Goal: Information Seeking & Learning: Check status

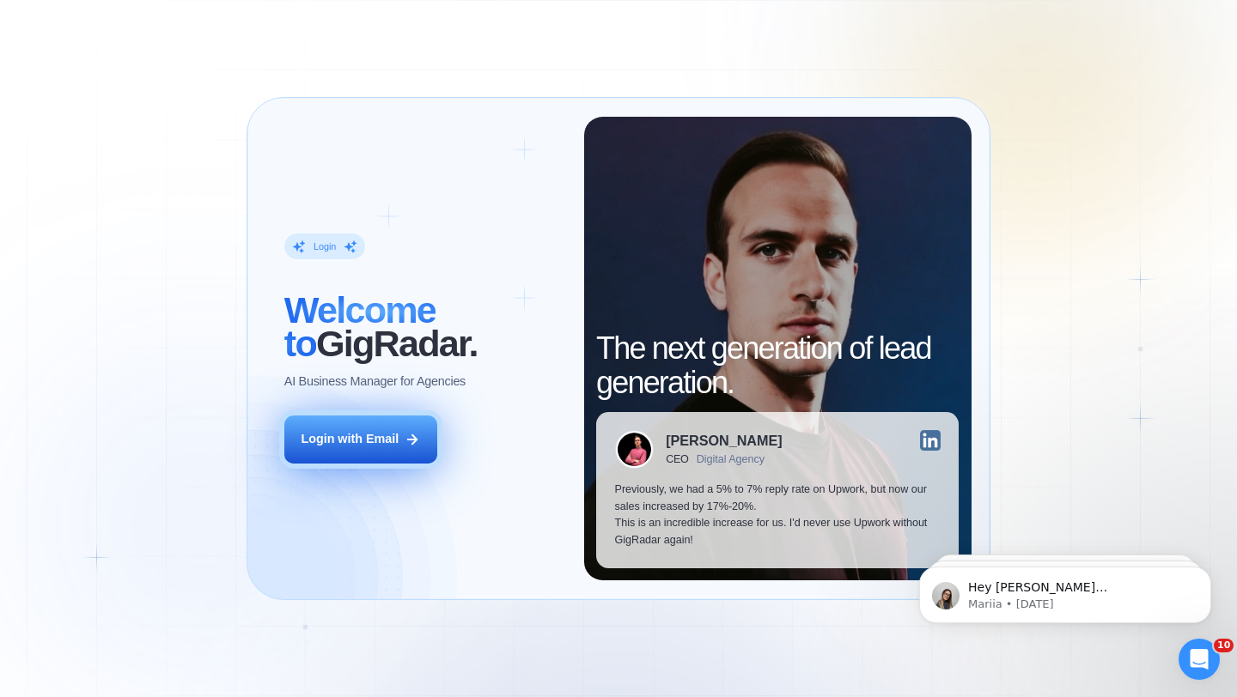
click at [390, 447] on div "Login with Email" at bounding box center [350, 439] width 98 height 17
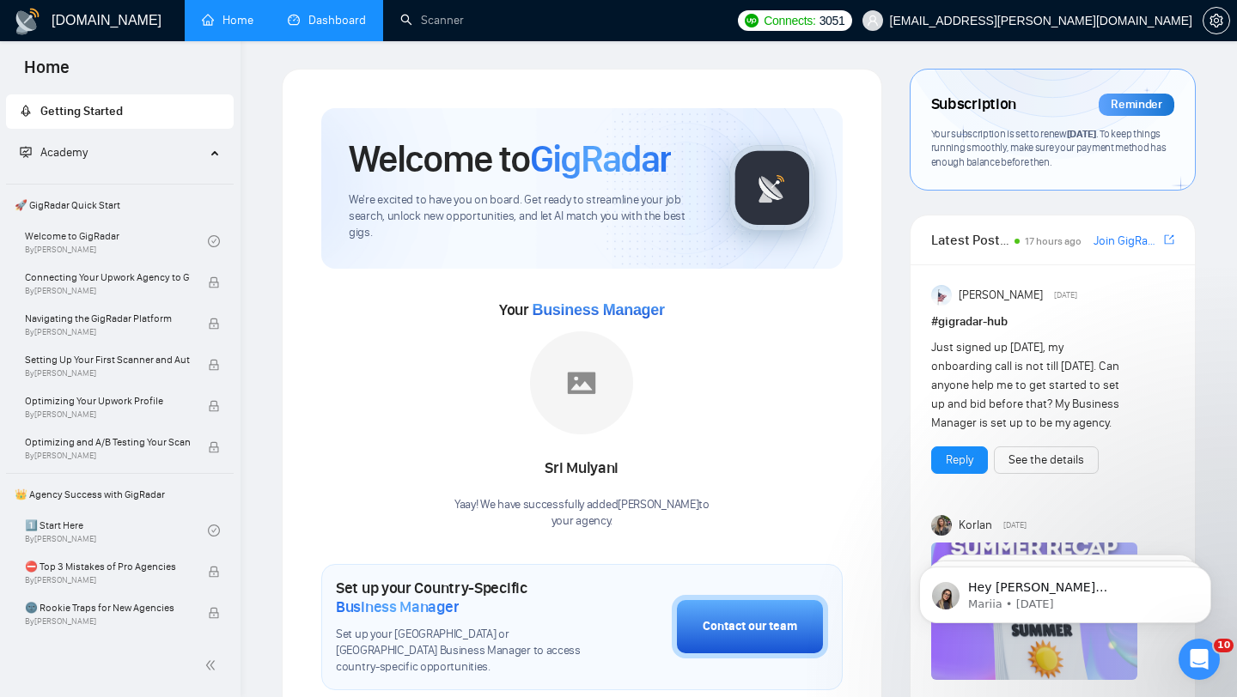
click at [326, 13] on link "Dashboard" at bounding box center [327, 20] width 78 height 15
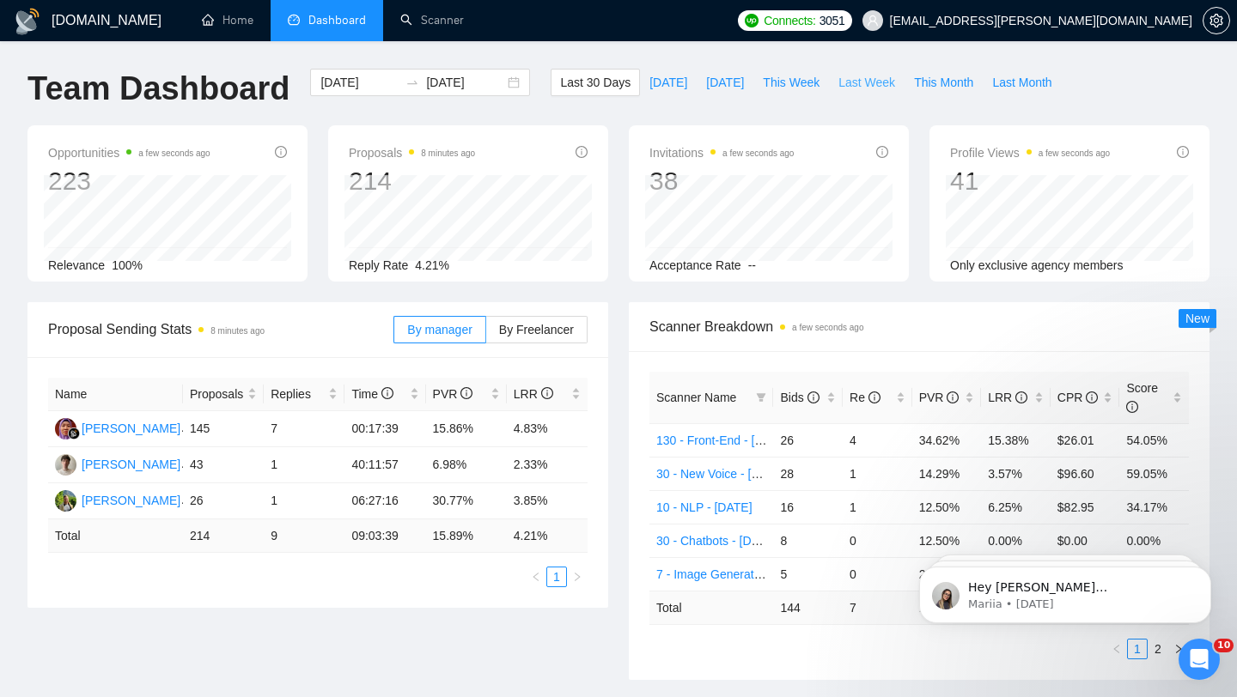
click at [867, 85] on span "Last Week" at bounding box center [866, 82] width 57 height 19
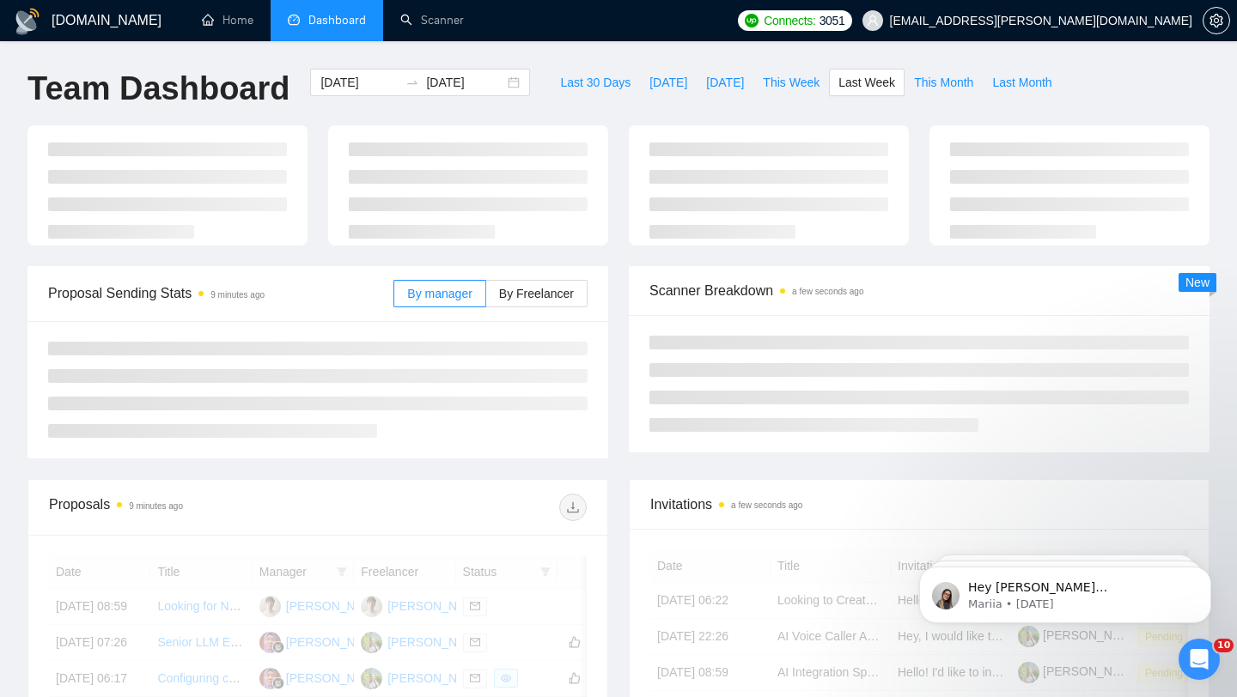
type input "2025-08-25"
type input "2025-08-31"
